Goal: Information Seeking & Learning: Learn about a topic

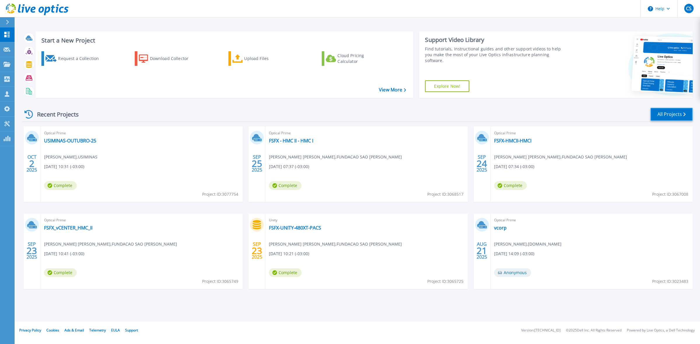
click at [669, 111] on link "All Projects" at bounding box center [671, 114] width 42 height 13
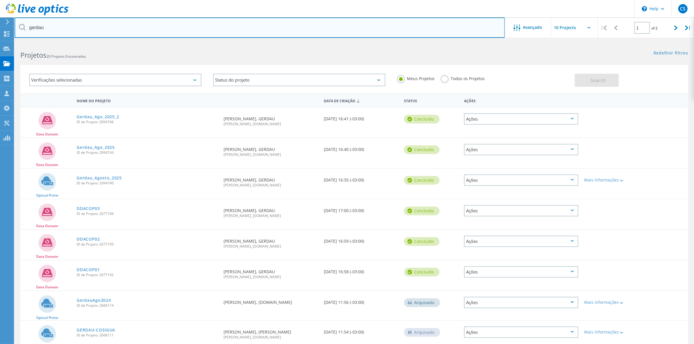
click at [31, 28] on input "gerdau" at bounding box center [260, 27] width 490 height 20
type input "algar"
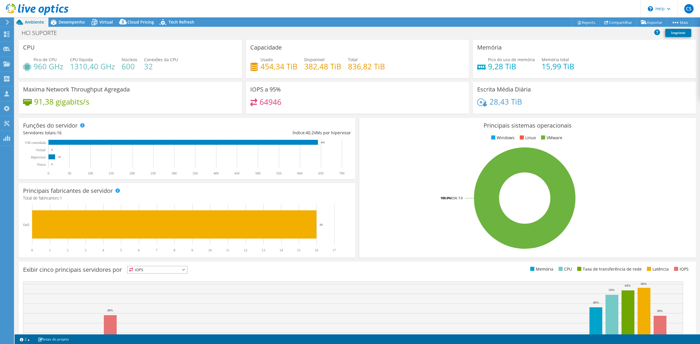
select select "USD"
click at [69, 20] on span "Desempenho" at bounding box center [72, 22] width 26 height 6
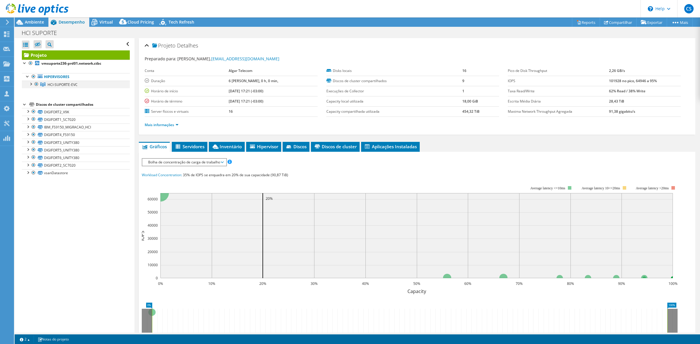
click at [29, 85] on div at bounding box center [31, 84] width 6 height 6
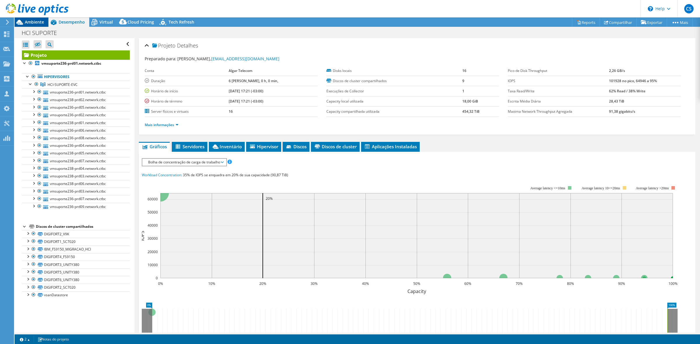
click at [40, 22] on span "Ambiente" at bounding box center [34, 22] width 19 height 6
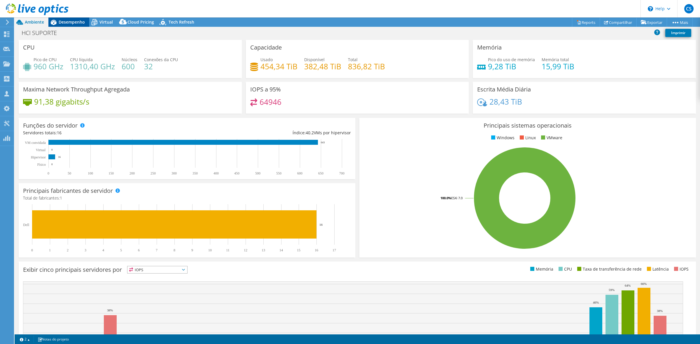
click at [71, 20] on span "Desempenho" at bounding box center [72, 22] width 26 height 6
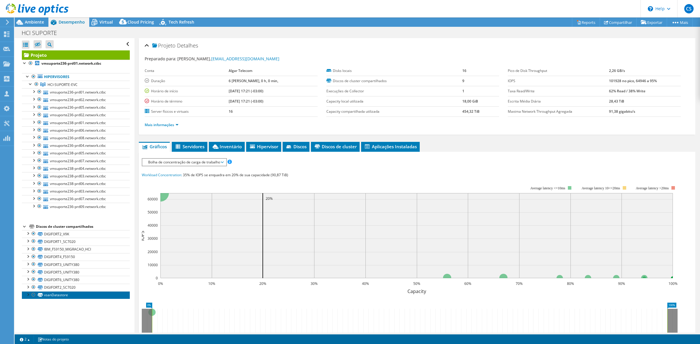
click at [69, 299] on link "vsanDatastore" at bounding box center [76, 295] width 108 height 8
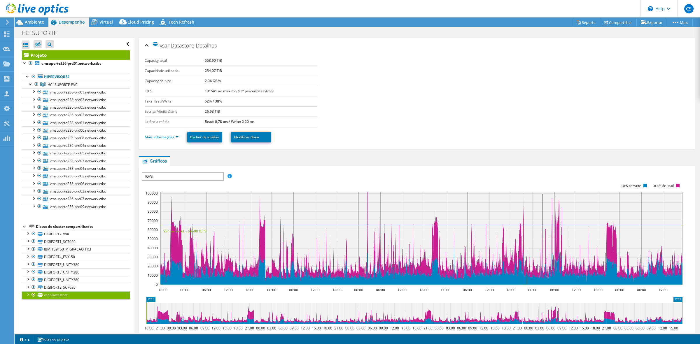
drag, startPoint x: 220, startPoint y: 60, endPoint x: 202, endPoint y: 59, distance: 18.4
click at [202, 59] on tr "Capacity total 558,90 TiB" at bounding box center [231, 61] width 173 height 10
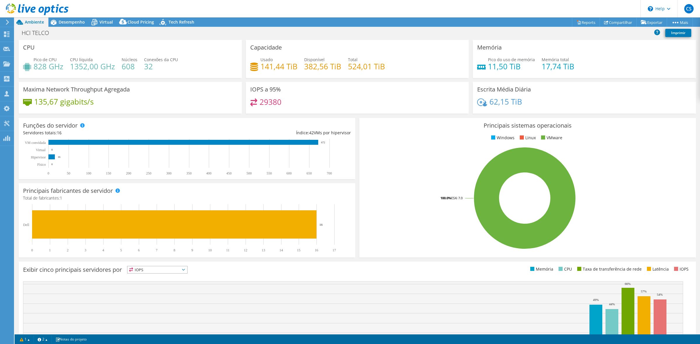
select select "USD"
click at [75, 19] on div "Desempenho" at bounding box center [68, 21] width 41 height 9
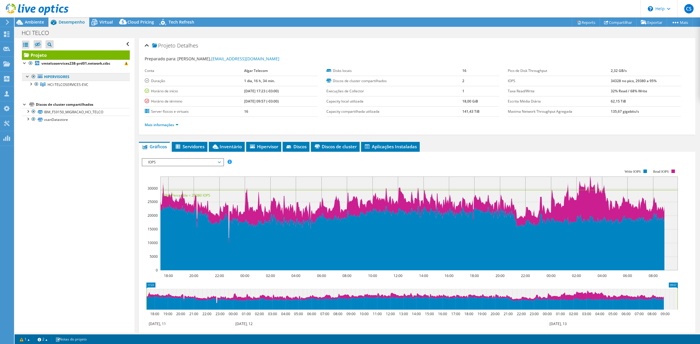
click at [57, 77] on link "Hipervisores" at bounding box center [76, 77] width 108 height 8
click at [61, 82] on span "HCI-TELCOSERVICES-EVC" at bounding box center [68, 84] width 41 height 5
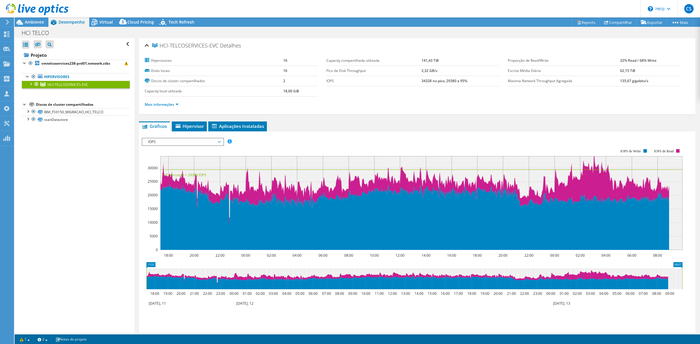
click at [31, 84] on div at bounding box center [31, 84] width 6 height 6
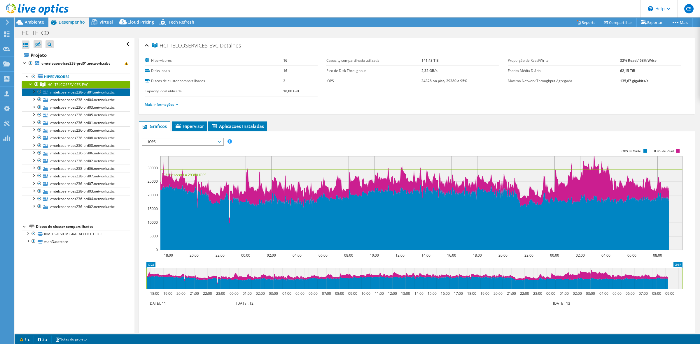
click at [85, 93] on link "vmtelcoservices238-prd01.network.ctbc" at bounding box center [76, 92] width 108 height 8
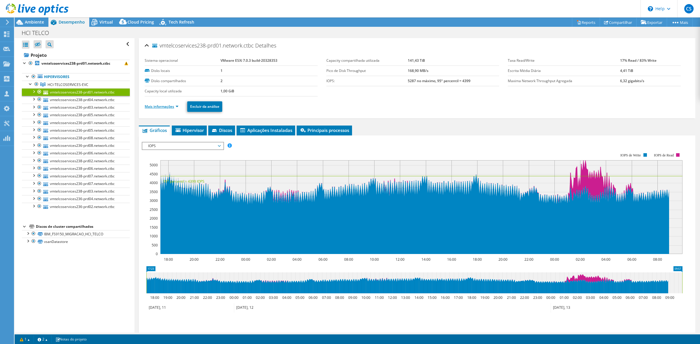
click at [178, 104] on link "Mais informações" at bounding box center [162, 106] width 34 height 5
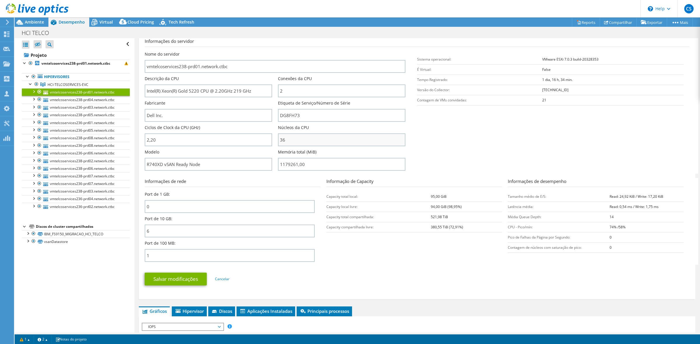
scroll to position [109, 0]
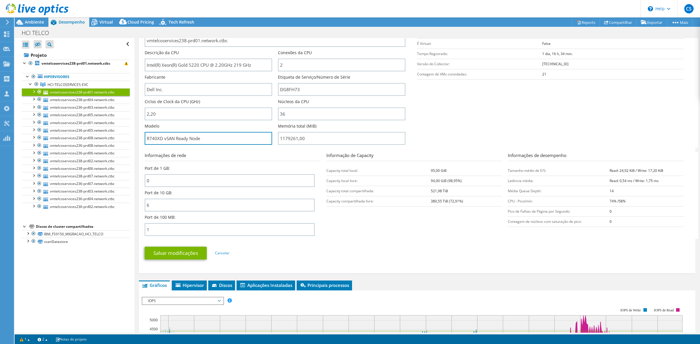
drag, startPoint x: 202, startPoint y: 138, endPoint x: 139, endPoint y: 139, distance: 63.2
click at [139, 139] on div "vmtelcoservices238-prd01.network.ctbc Detalhes Sistema operacional VMware ESXi …" at bounding box center [417, 101] width 556 height 345
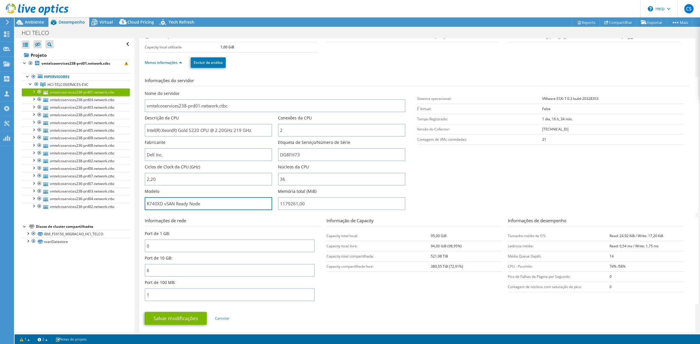
scroll to position [0, 0]
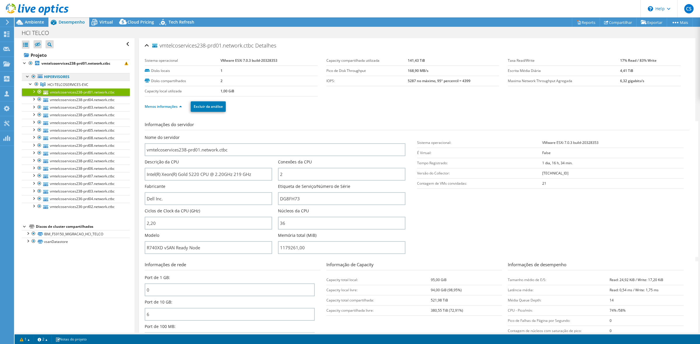
click at [60, 76] on link "Hipervisores" at bounding box center [76, 77] width 108 height 8
click at [72, 85] on span "HCI-TELCOSERVICES-EVC" at bounding box center [68, 84] width 41 height 5
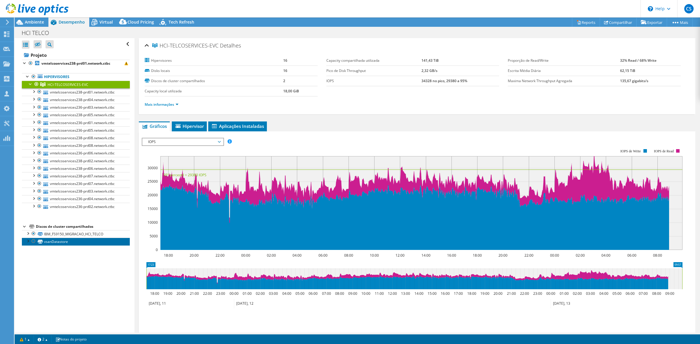
click at [53, 243] on link "vsanDatastore" at bounding box center [76, 242] width 108 height 8
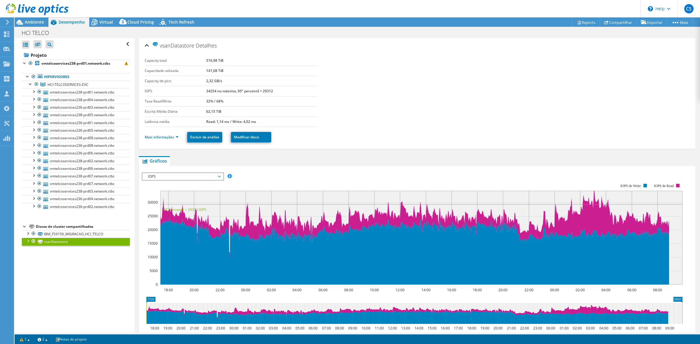
drag, startPoint x: 213, startPoint y: 59, endPoint x: 200, endPoint y: 59, distance: 13.4
click at [200, 59] on tr "Capacity total 516,98 TiB" at bounding box center [231, 61] width 173 height 10
click at [36, 22] on span "Ambiente" at bounding box center [34, 22] width 19 height 6
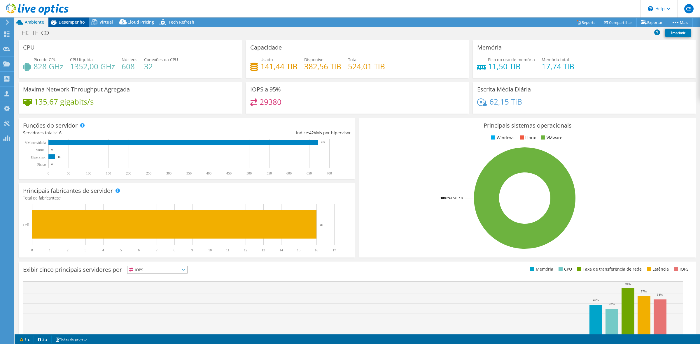
click at [76, 20] on span "Desempenho" at bounding box center [72, 22] width 26 height 6
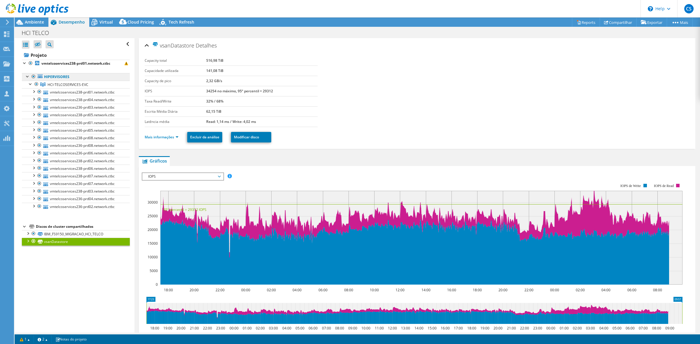
click at [79, 76] on link "Hipervisores" at bounding box center [76, 77] width 108 height 8
click at [79, 66] on link "vmtelcoservices238-prd01.network.ctbc" at bounding box center [76, 64] width 108 height 8
